Goal: Transaction & Acquisition: Purchase product/service

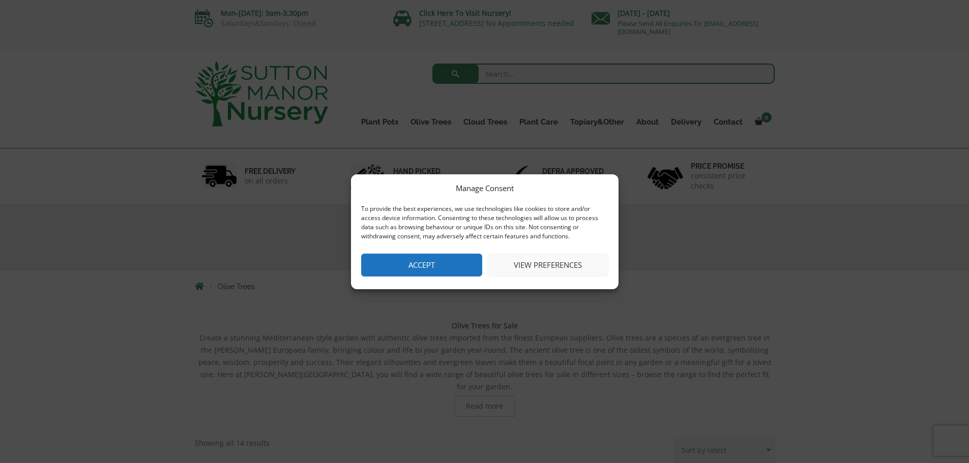
click at [430, 270] on button "Accept" at bounding box center [421, 265] width 121 height 23
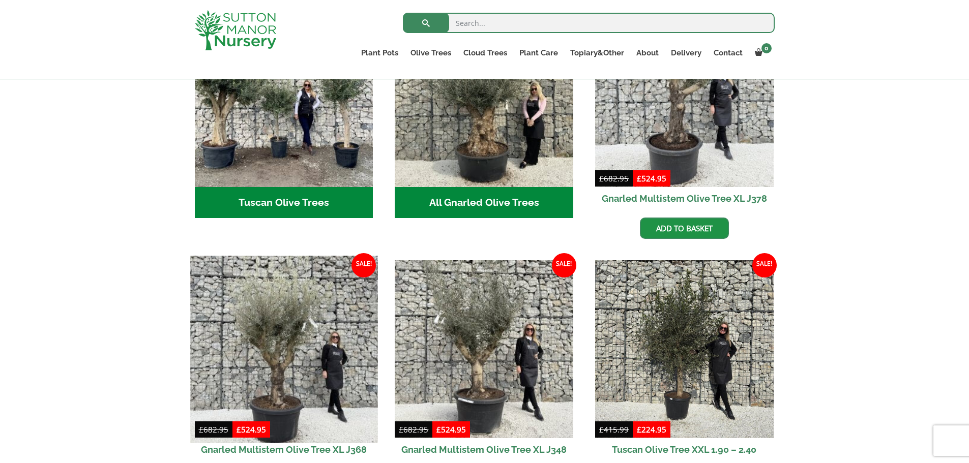
scroll to position [356, 0]
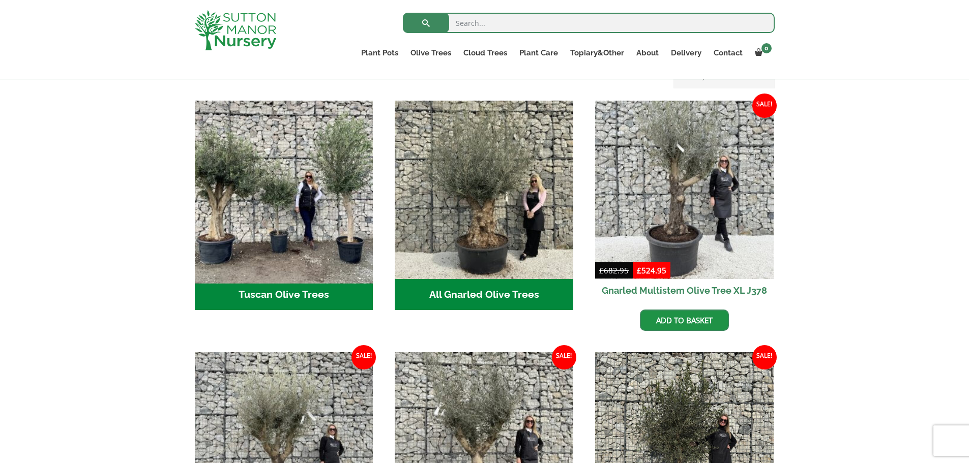
click at [292, 230] on img "Visit product category Tuscan Olive Trees" at bounding box center [283, 189] width 187 height 187
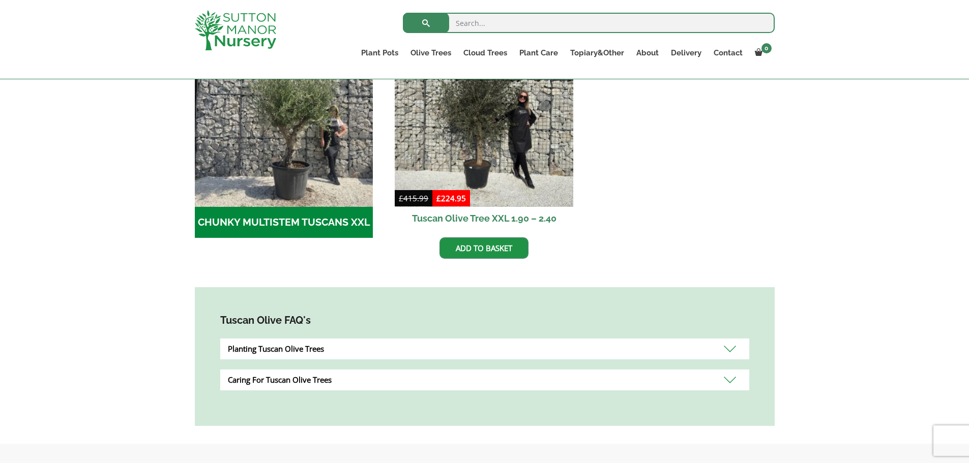
scroll to position [254, 0]
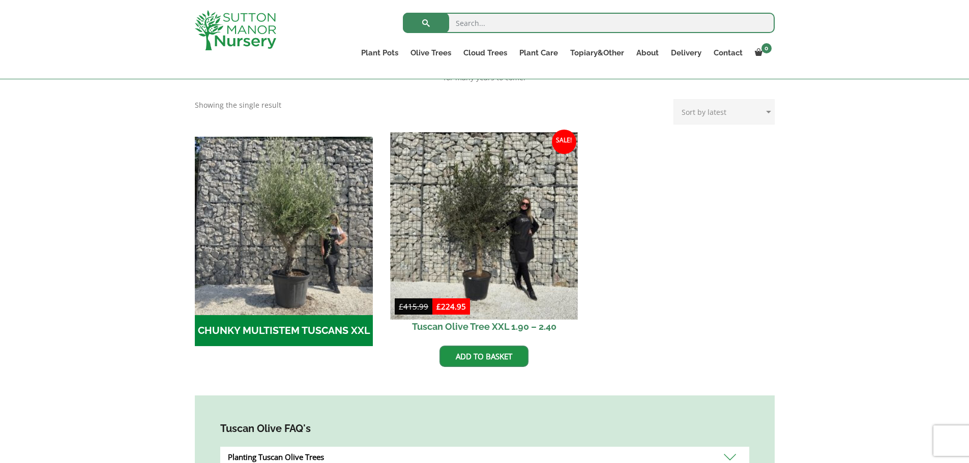
click at [477, 251] on img at bounding box center [484, 225] width 187 height 187
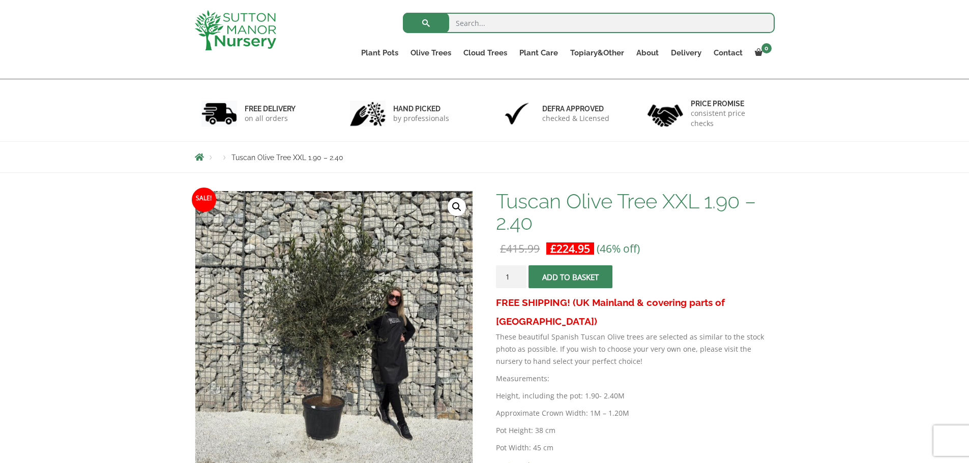
scroll to position [102, 0]
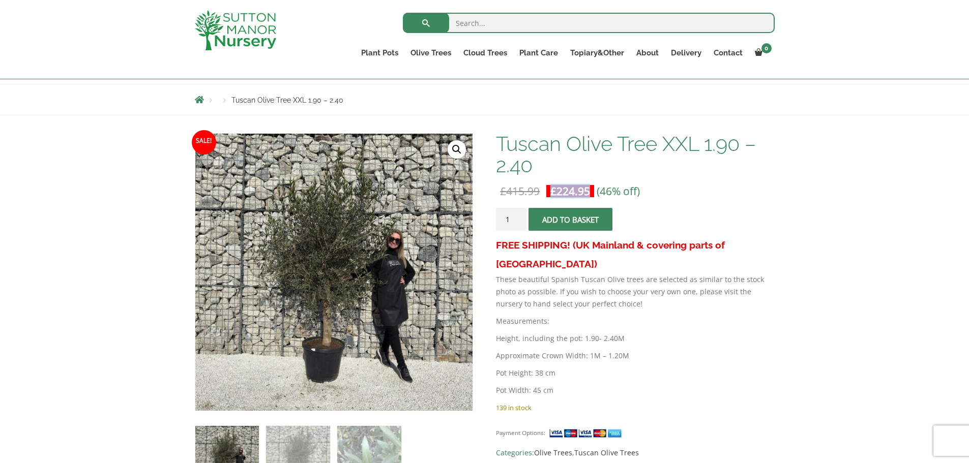
drag, startPoint x: 588, startPoint y: 191, endPoint x: 548, endPoint y: 190, distance: 39.7
click at [548, 190] on span "£ 224.95" at bounding box center [570, 191] width 48 height 20
copy bdi "£ 224.95"
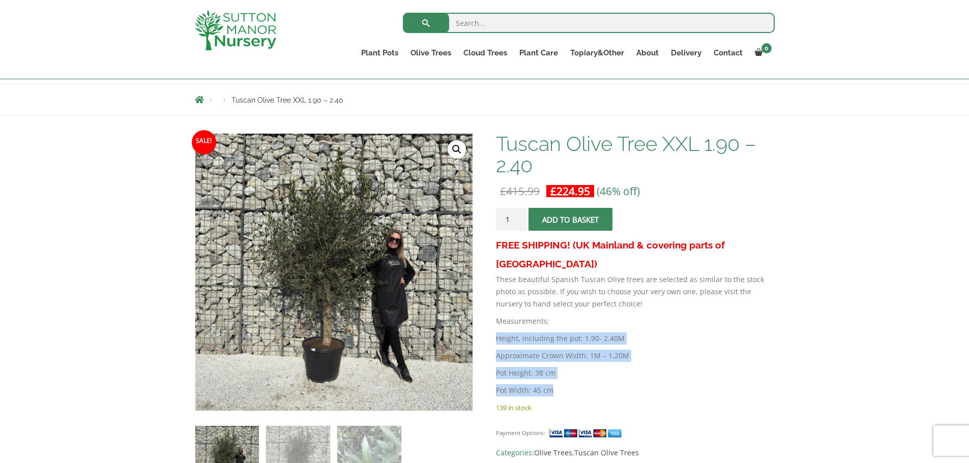
drag, startPoint x: 553, startPoint y: 373, endPoint x: 496, endPoint y: 315, distance: 81.6
click at [496, 315] on div "FREE SHIPPING! (UK Mainland & covering parts of Scotland) These beautiful Spani…" at bounding box center [635, 319] width 278 height 166
copy div "Height, including the pot: 1.90- 2.40M Approximate Crown Width: 1M – 1.20M Pot …"
